Goal: Check status: Verify the current state of an ongoing process or item

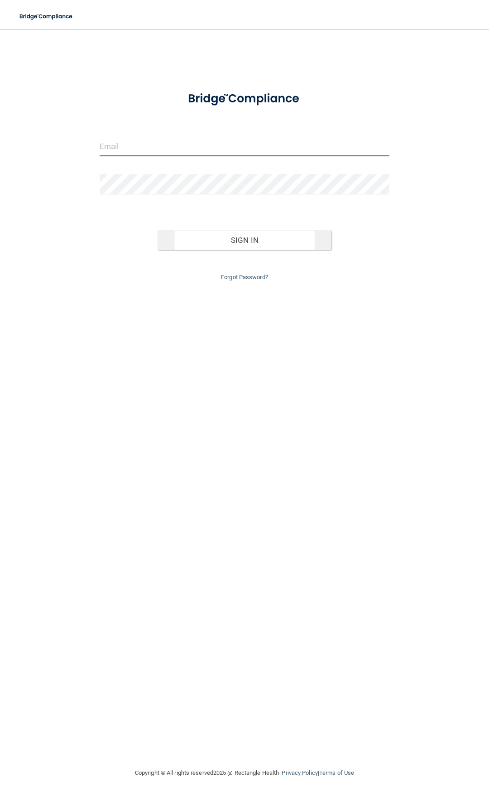
type input "[EMAIL_ADDRESS][DOMAIN_NAME]"
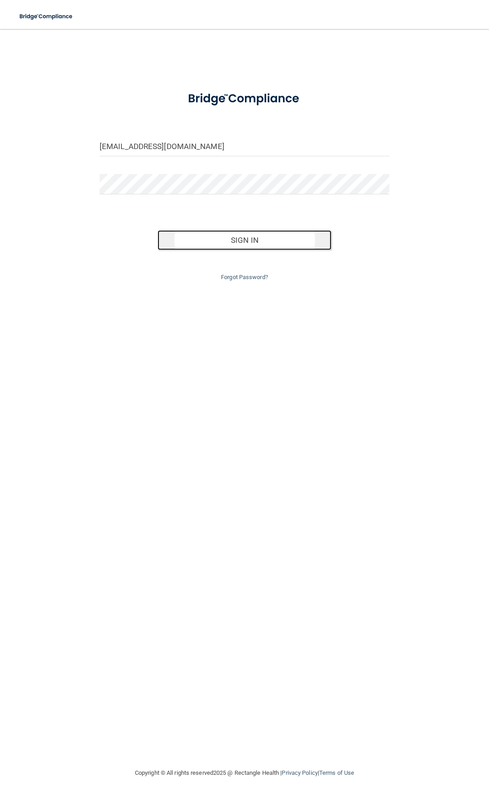
click at [227, 238] on button "Sign In" at bounding box center [245, 240] width 174 height 20
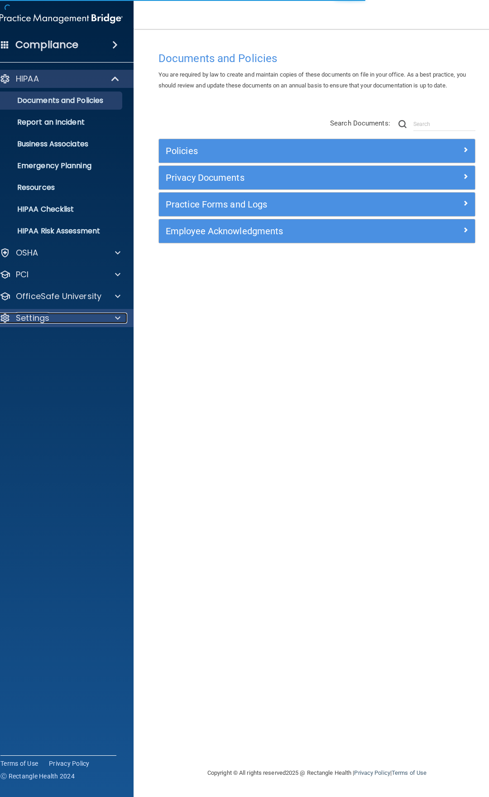
click at [48, 318] on p "Settings" at bounding box center [33, 318] width 34 height 11
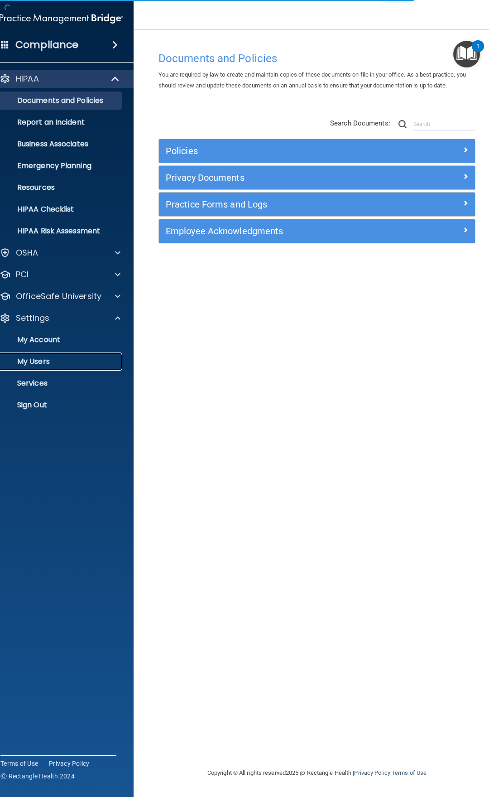
click at [45, 361] on p "My Users" at bounding box center [57, 361] width 124 height 9
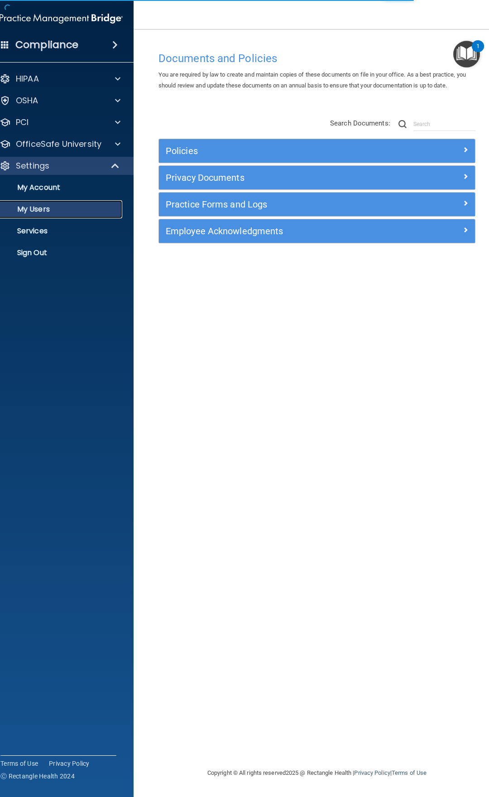
select select "20"
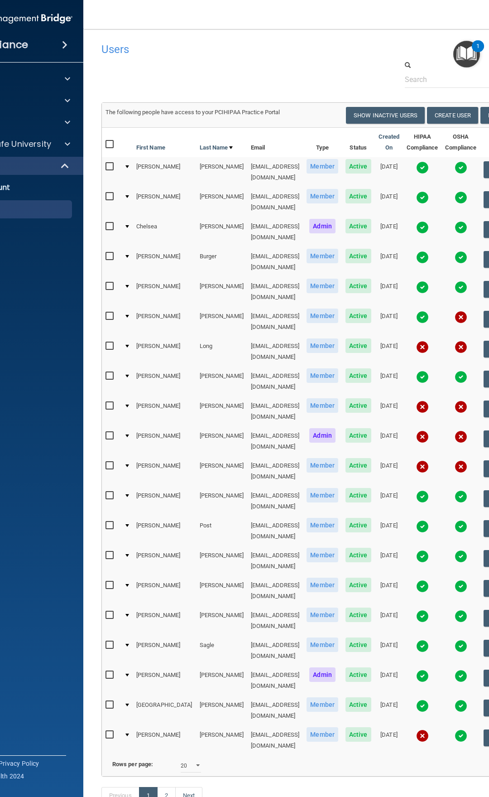
click at [416, 520] on img at bounding box center [422, 526] width 13 height 13
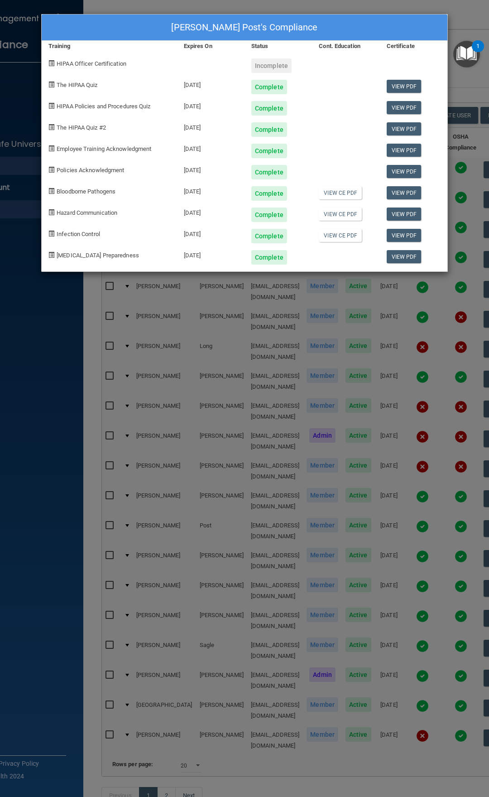
click at [470, 23] on div "[PERSON_NAME] Post's Compliance Training Expires On Status Cont. Education Cert…" at bounding box center [244, 398] width 489 height 797
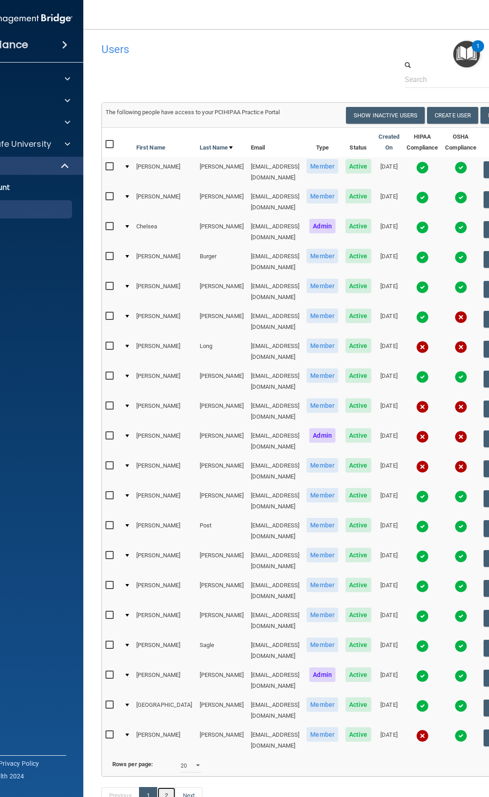
click at [176, 787] on link "2" at bounding box center [166, 795] width 19 height 17
select select "20"
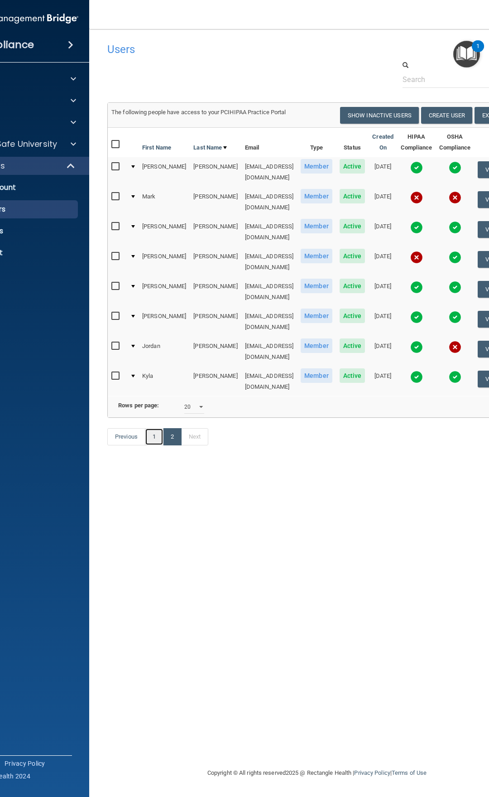
click at [158, 428] on link "1" at bounding box center [154, 436] width 19 height 17
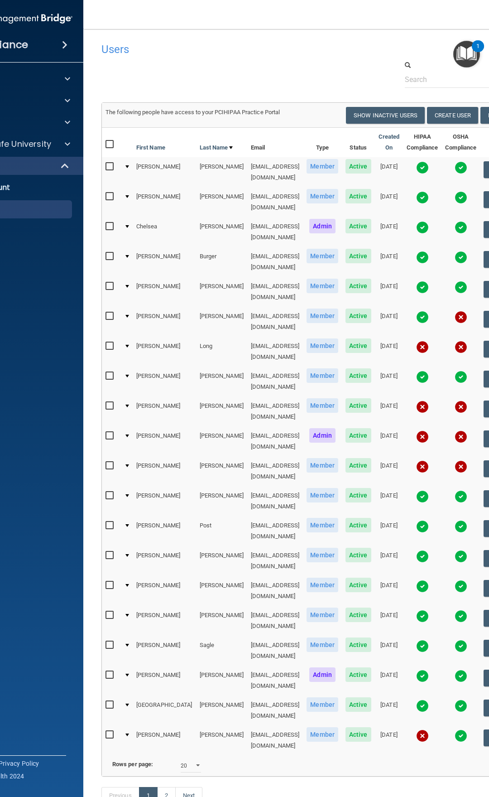
click at [417, 610] on img at bounding box center [422, 616] width 13 height 13
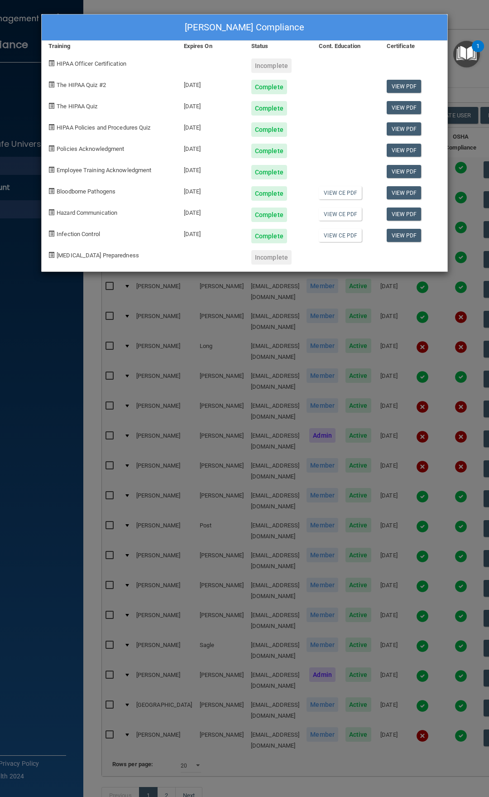
click at [478, 13] on div "[PERSON_NAME] Compliance Training Expires On Status Cont. Education Certificate…" at bounding box center [244, 398] width 489 height 797
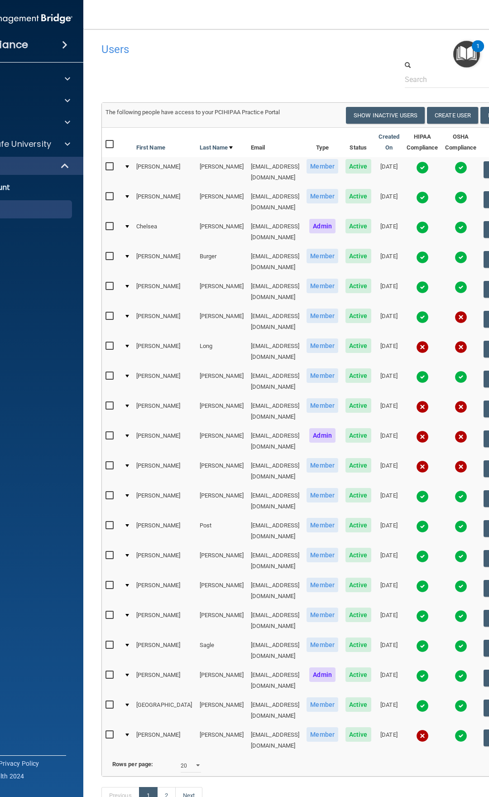
click at [416, 640] on img at bounding box center [422, 646] width 13 height 13
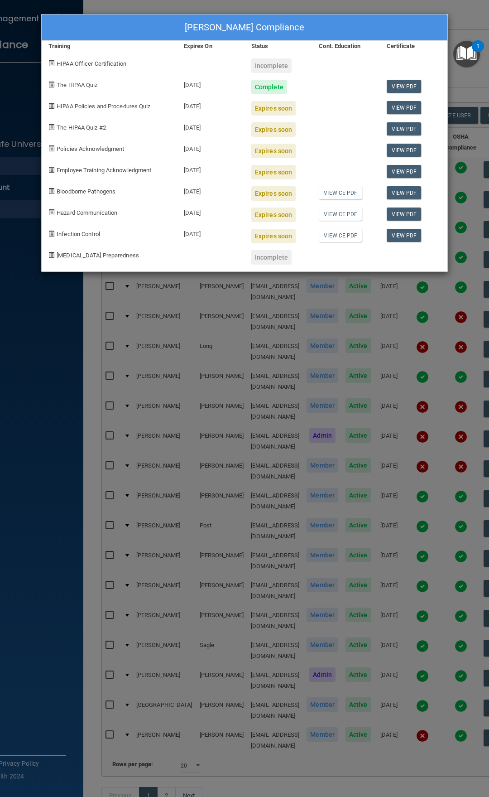
click at [471, 90] on div "[PERSON_NAME] Compliance Training Expires On Status Cont. Education Certificate…" at bounding box center [244, 398] width 489 height 797
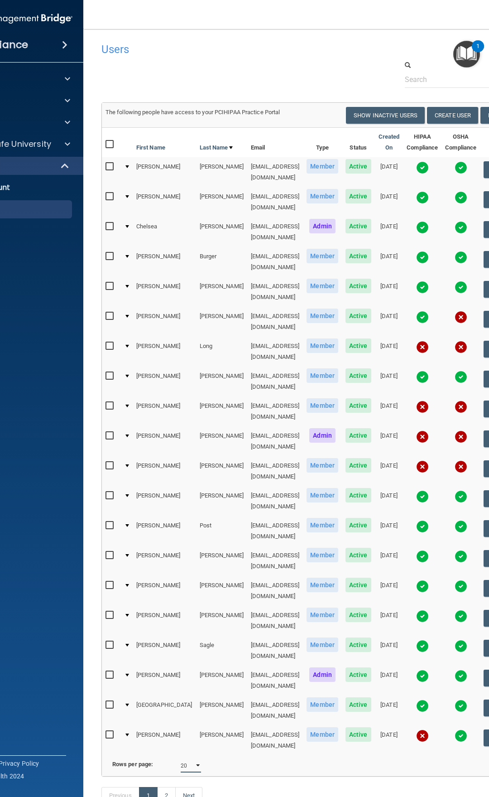
click at [199, 759] on select "10 20 30 40 all" at bounding box center [191, 766] width 20 height 14
select select "28"
click at [185, 759] on select "10 20 30 40 all" at bounding box center [191, 766] width 20 height 14
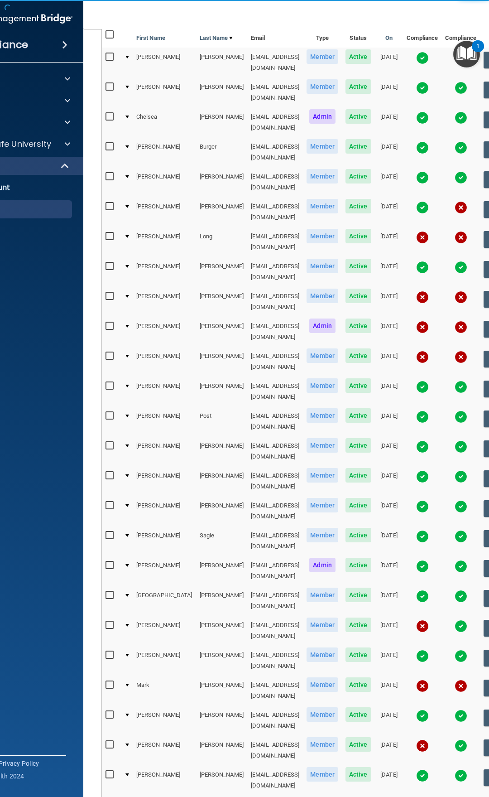
scroll to position [136, 0]
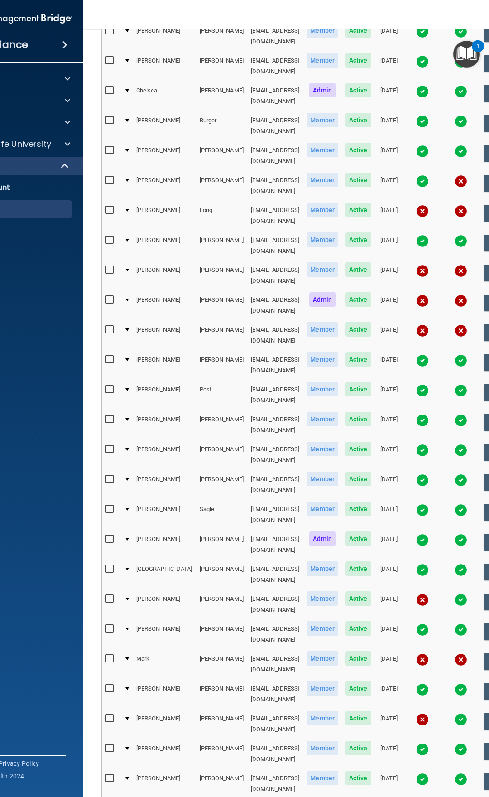
click at [455, 623] on img at bounding box center [461, 629] width 13 height 13
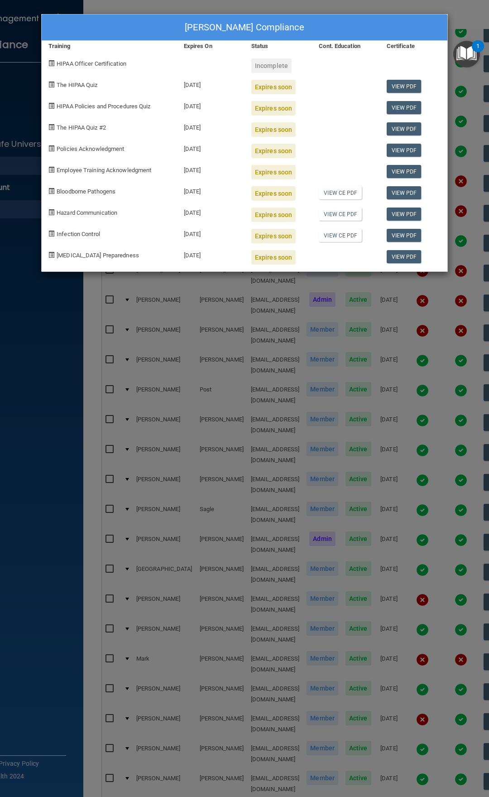
click at [306, 298] on div "[PERSON_NAME] Compliance Training Expires On Status Cont. Education Certificate…" at bounding box center [244, 398] width 489 height 797
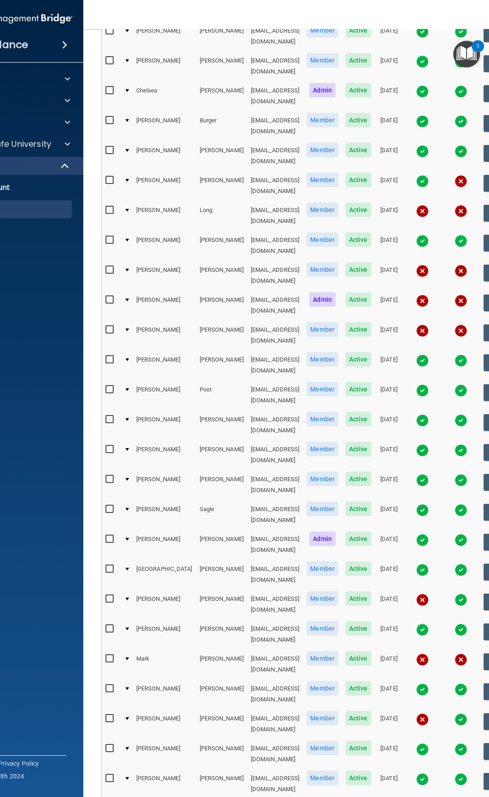
click at [416, 683] on img at bounding box center [422, 689] width 13 height 13
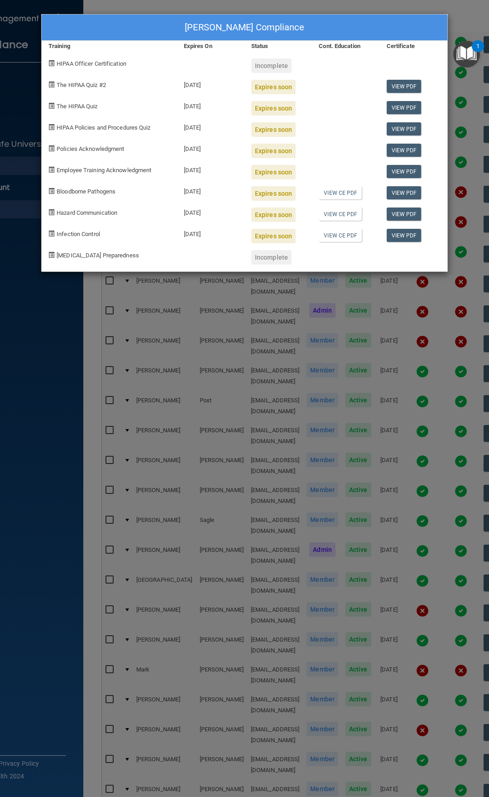
click at [234, 391] on div "[PERSON_NAME] Compliance Training Expires On Status Cont. Education Certificate…" at bounding box center [244, 398] width 489 height 797
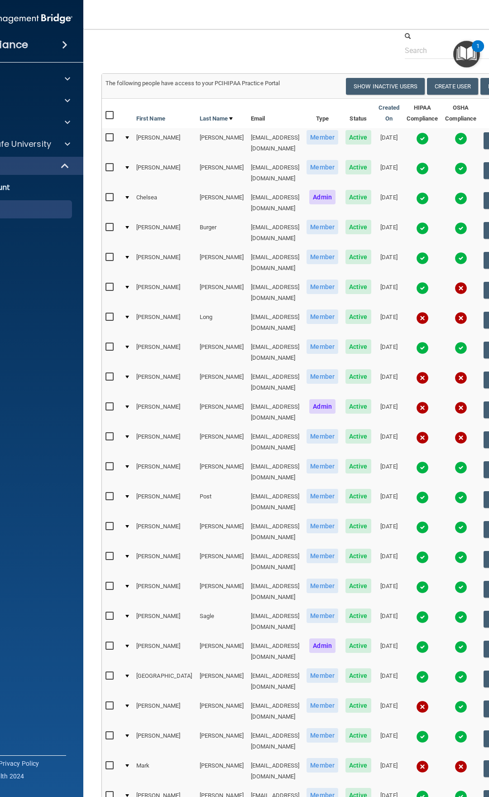
scroll to position [91, 0]
